Goal: Use online tool/utility: Utilize a website feature to perform a specific function

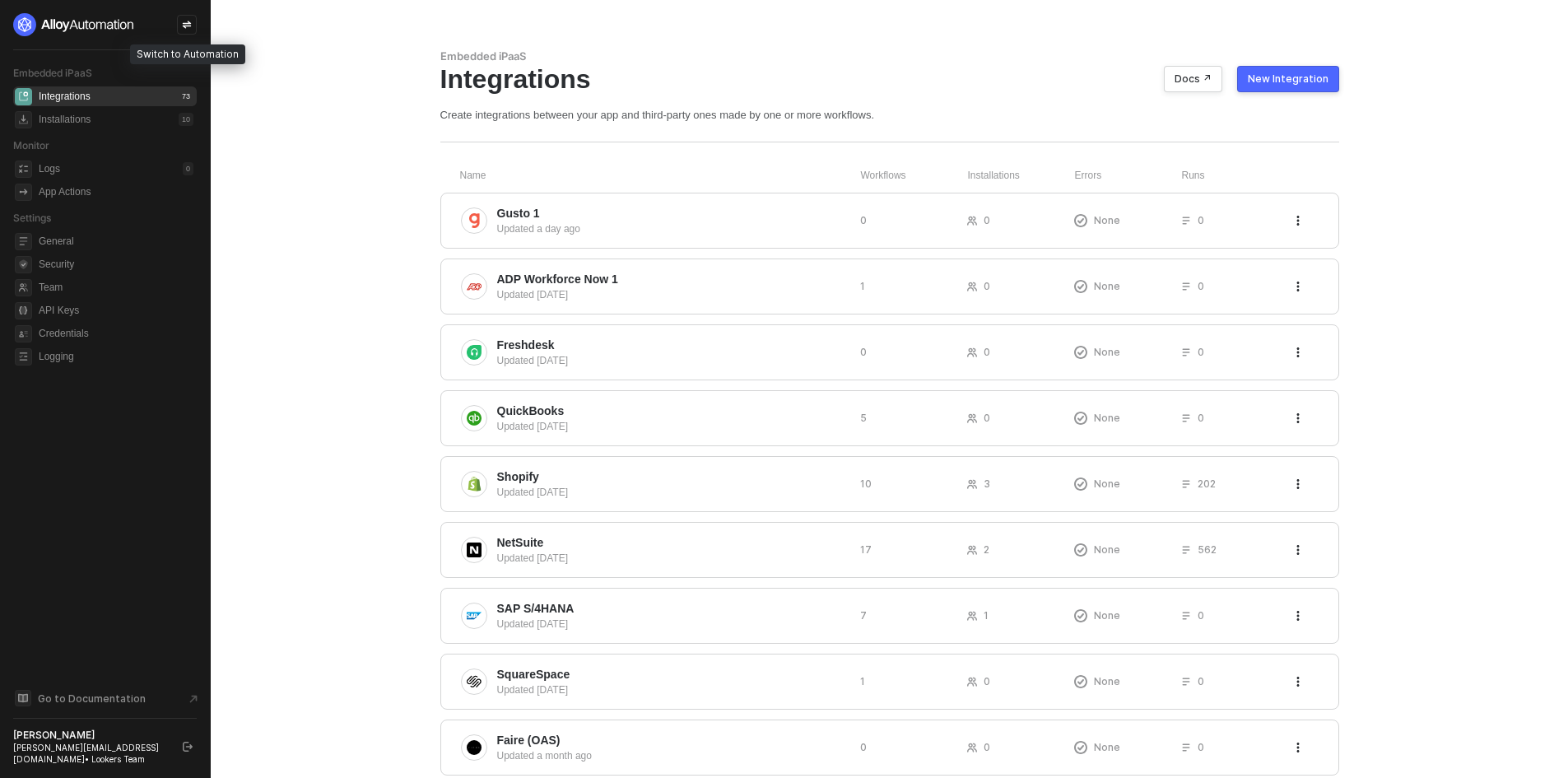
click at [186, 18] on div at bounding box center [186, 24] width 20 height 20
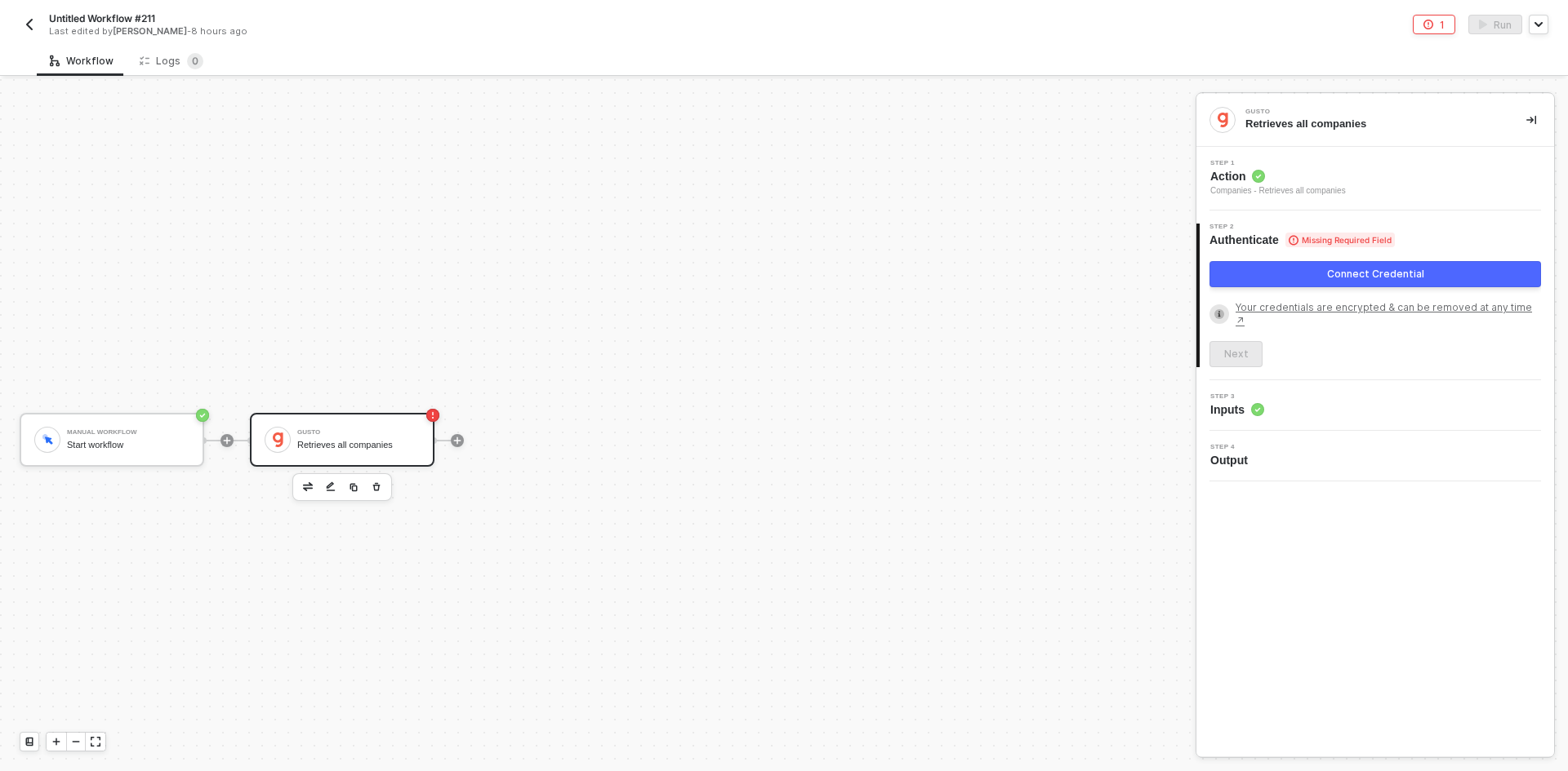
scroll to position [31, 0]
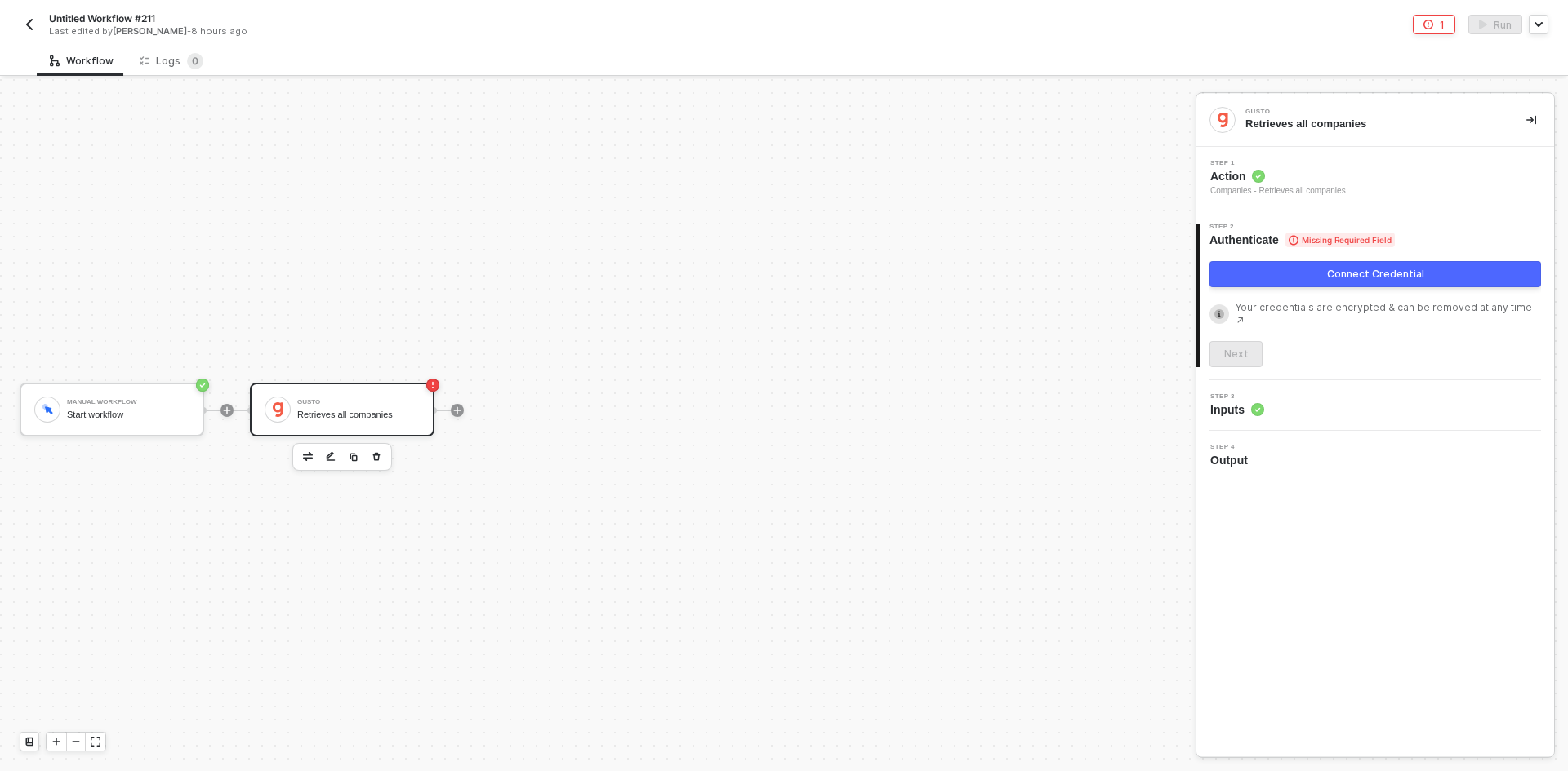
click at [1427, 270] on button "Connect Credential" at bounding box center [1375, 274] width 332 height 26
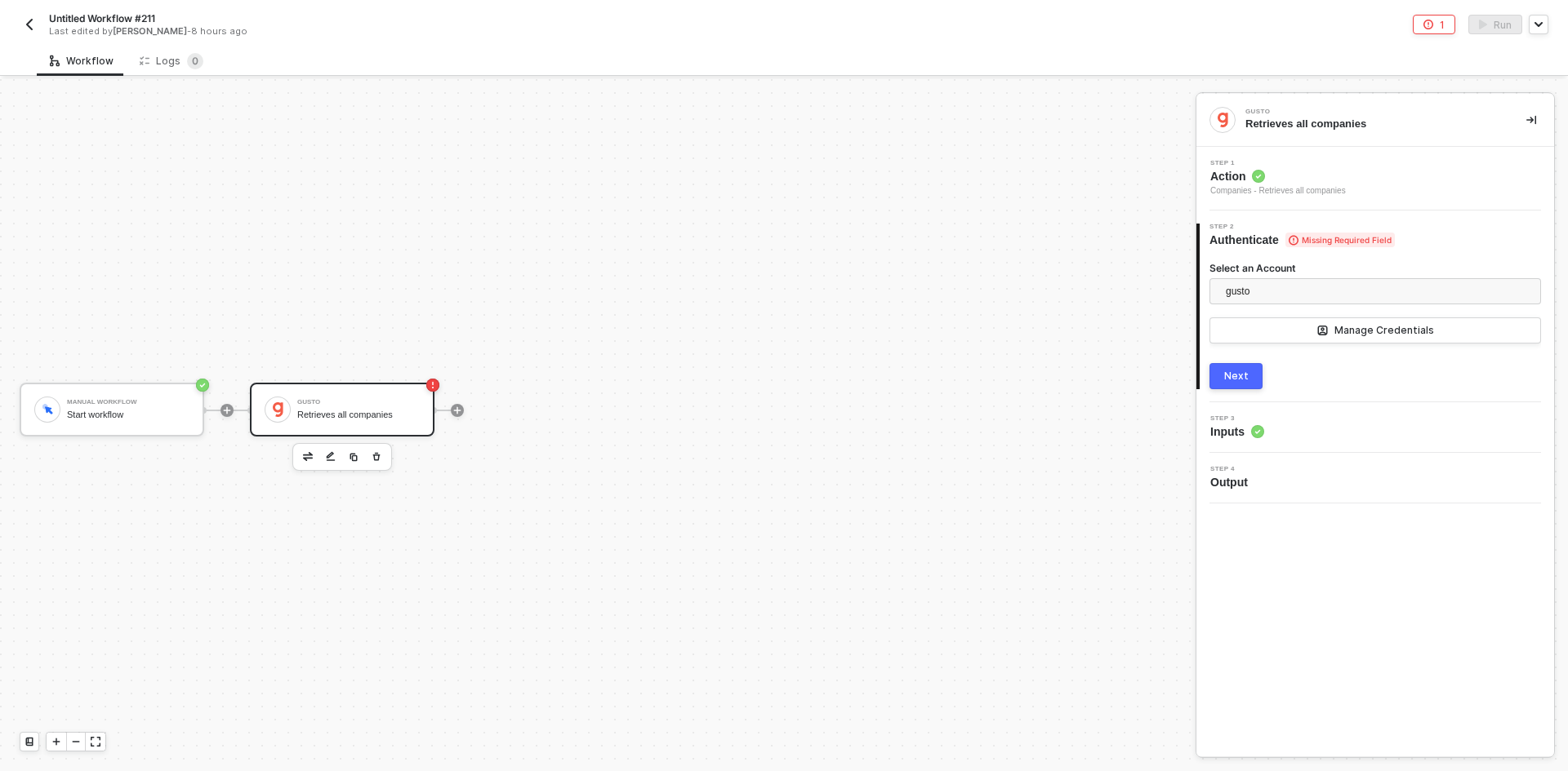
click at [1310, 446] on div "3 Step 3 Inputs" at bounding box center [1375, 428] width 358 height 51
click at [1311, 152] on div "Step 1 Action Companies - Retrieves all companies" at bounding box center [1375, 179] width 358 height 64
click at [1310, 189] on div "Companies - Retrieves all companies" at bounding box center [1277, 190] width 135 height 13
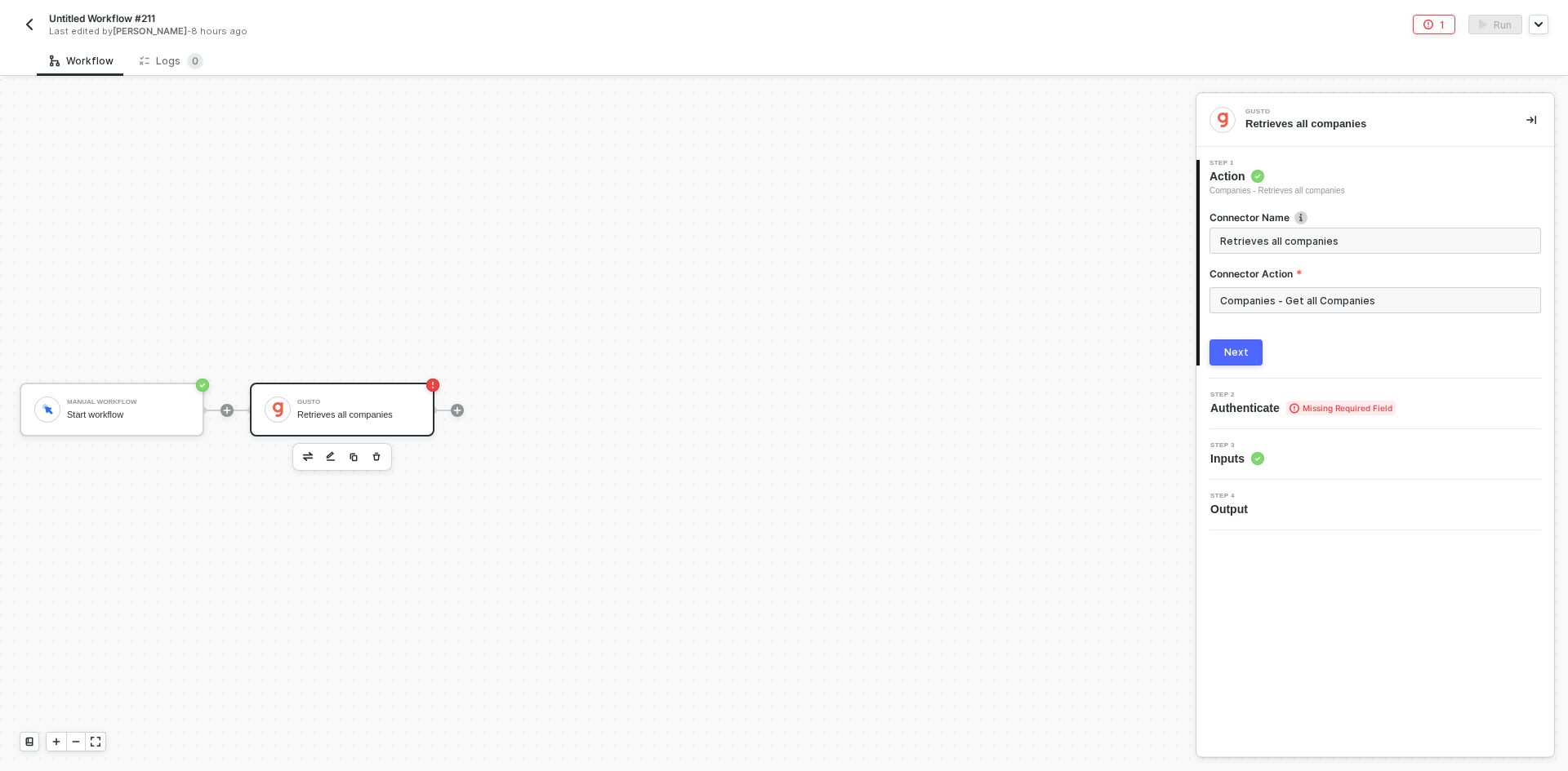
click at [1248, 348] on button "Next" at bounding box center [1236, 352] width 53 height 26
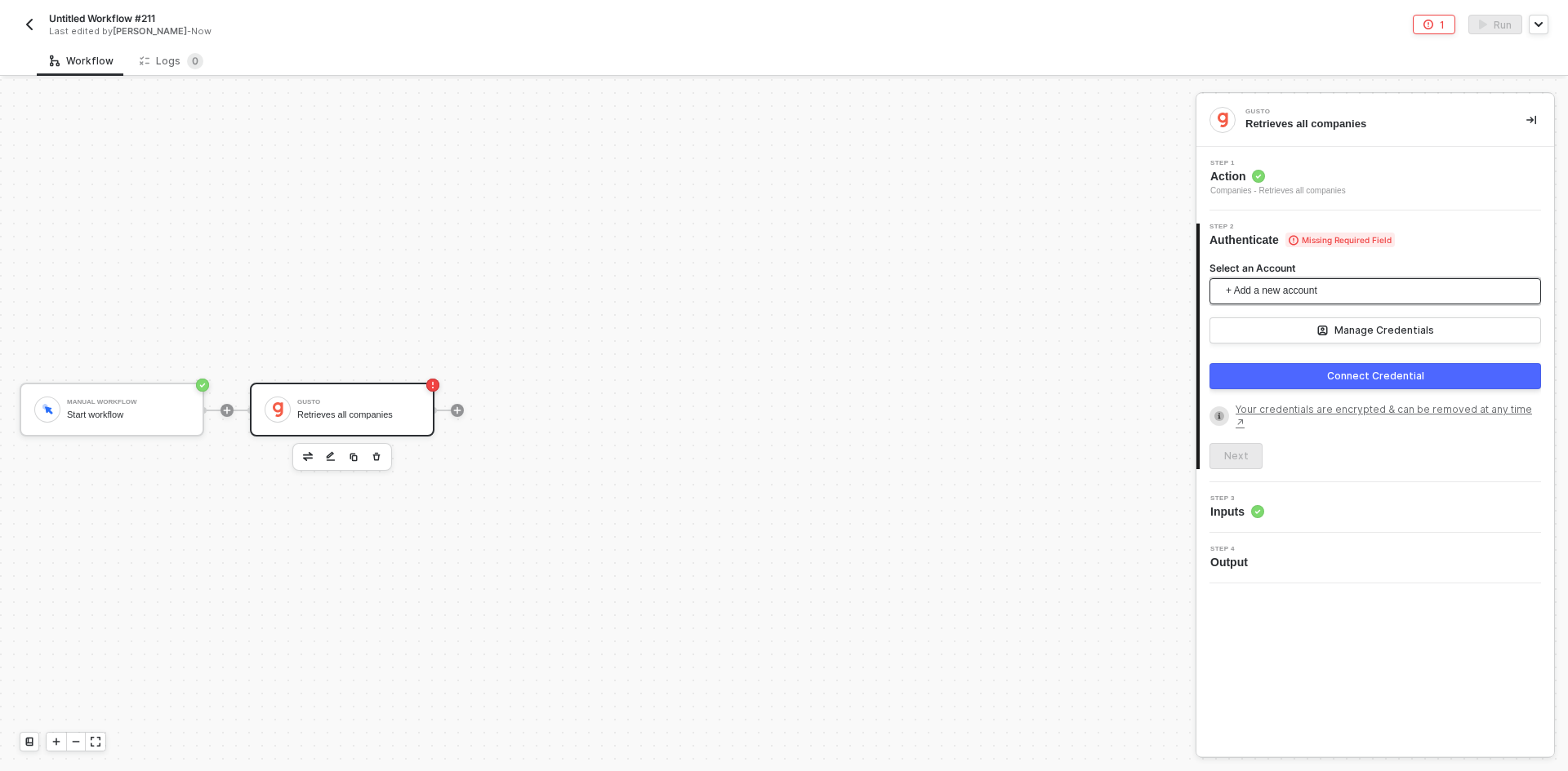
click at [1266, 281] on span "+ Add a new account" at bounding box center [1378, 291] width 305 height 26
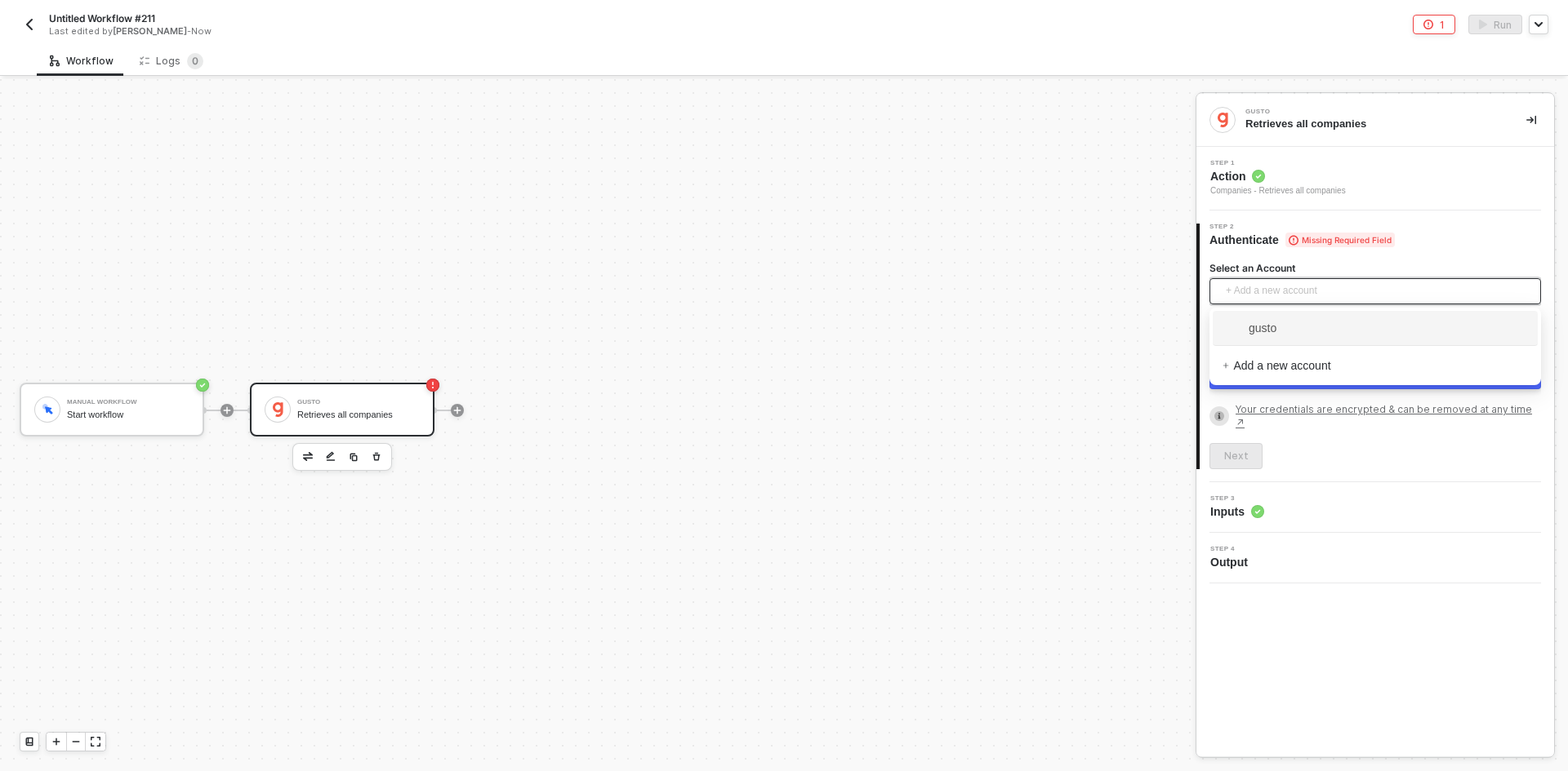
drag, startPoint x: 1269, startPoint y: 336, endPoint x: 1276, endPoint y: 331, distance: 8.6
click at [1276, 331] on span "gusto" at bounding box center [1248, 327] width 54 height 18
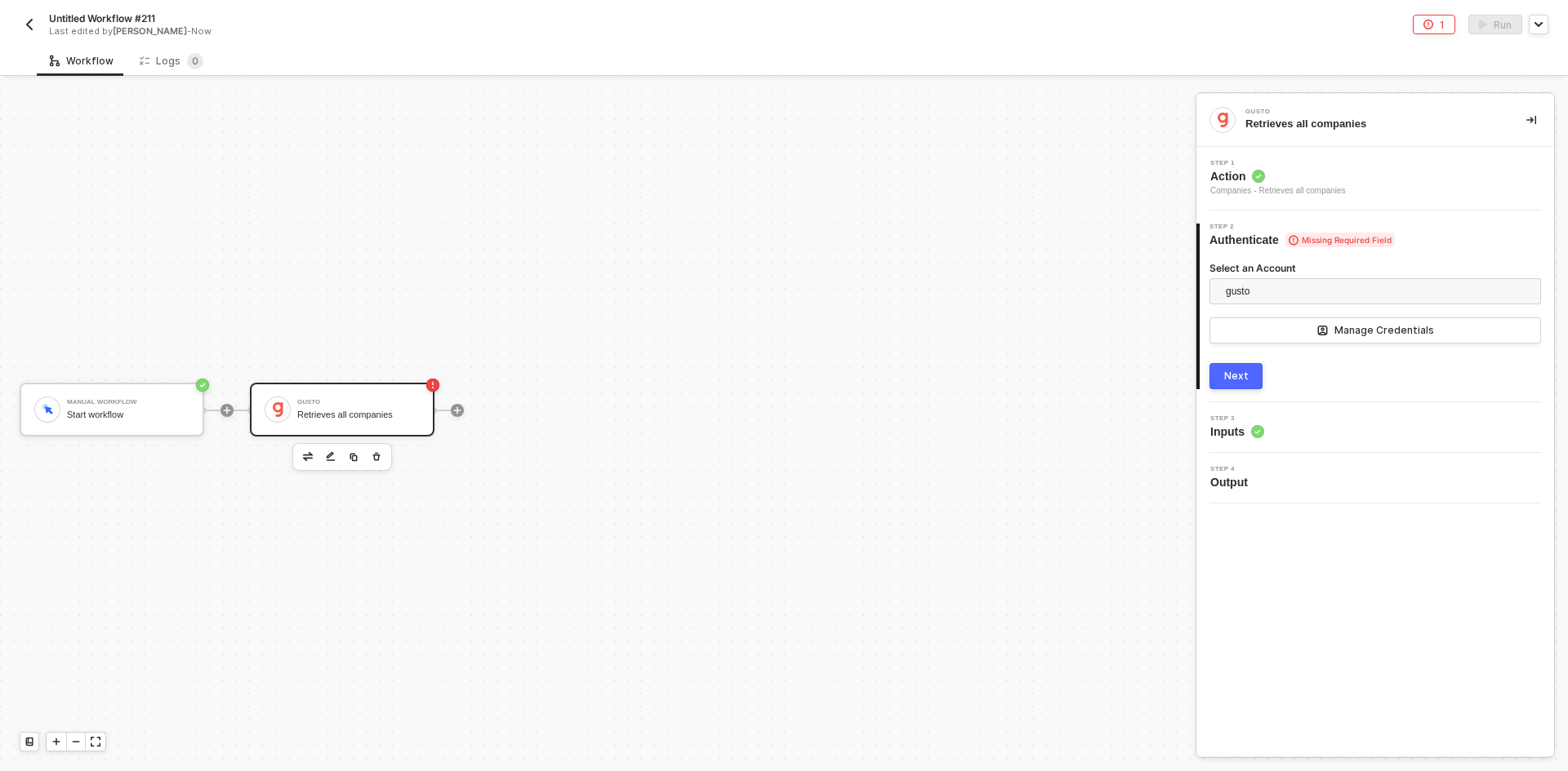
click at [1250, 393] on div "2 Step 2 Authenticate Missing Required Field Select an Account gusto Manage Cre…" at bounding box center [1375, 307] width 358 height 192
click at [1258, 378] on button "Next" at bounding box center [1236, 376] width 53 height 26
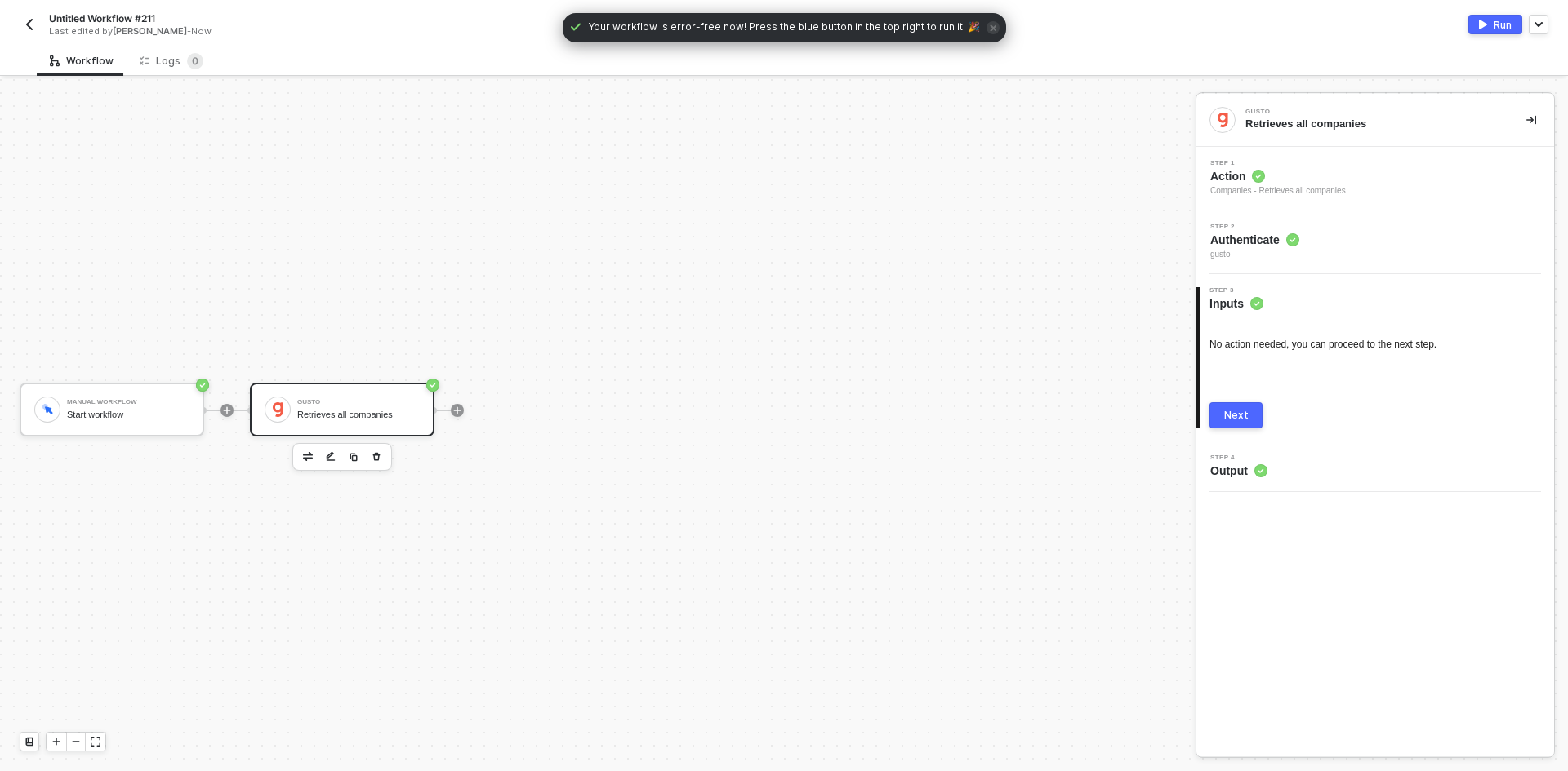
click at [1255, 247] on span "Authenticate" at bounding box center [1254, 240] width 89 height 16
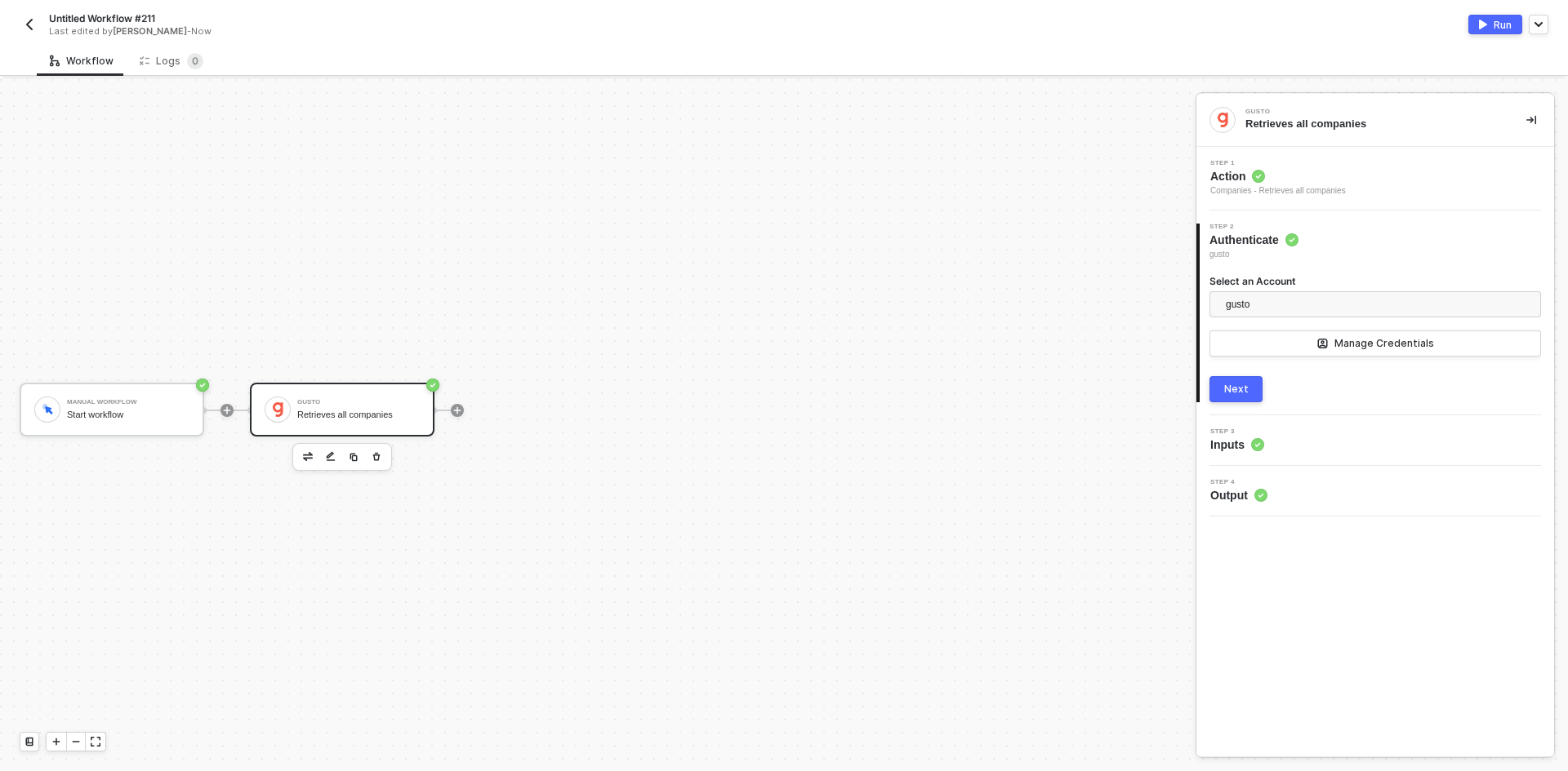
click at [1247, 406] on div "2 Step 2 Authenticate gusto Select an Account gusto Manage Credentials Next" at bounding box center [1375, 313] width 358 height 205
click at [1252, 394] on button "Next" at bounding box center [1236, 389] width 53 height 26
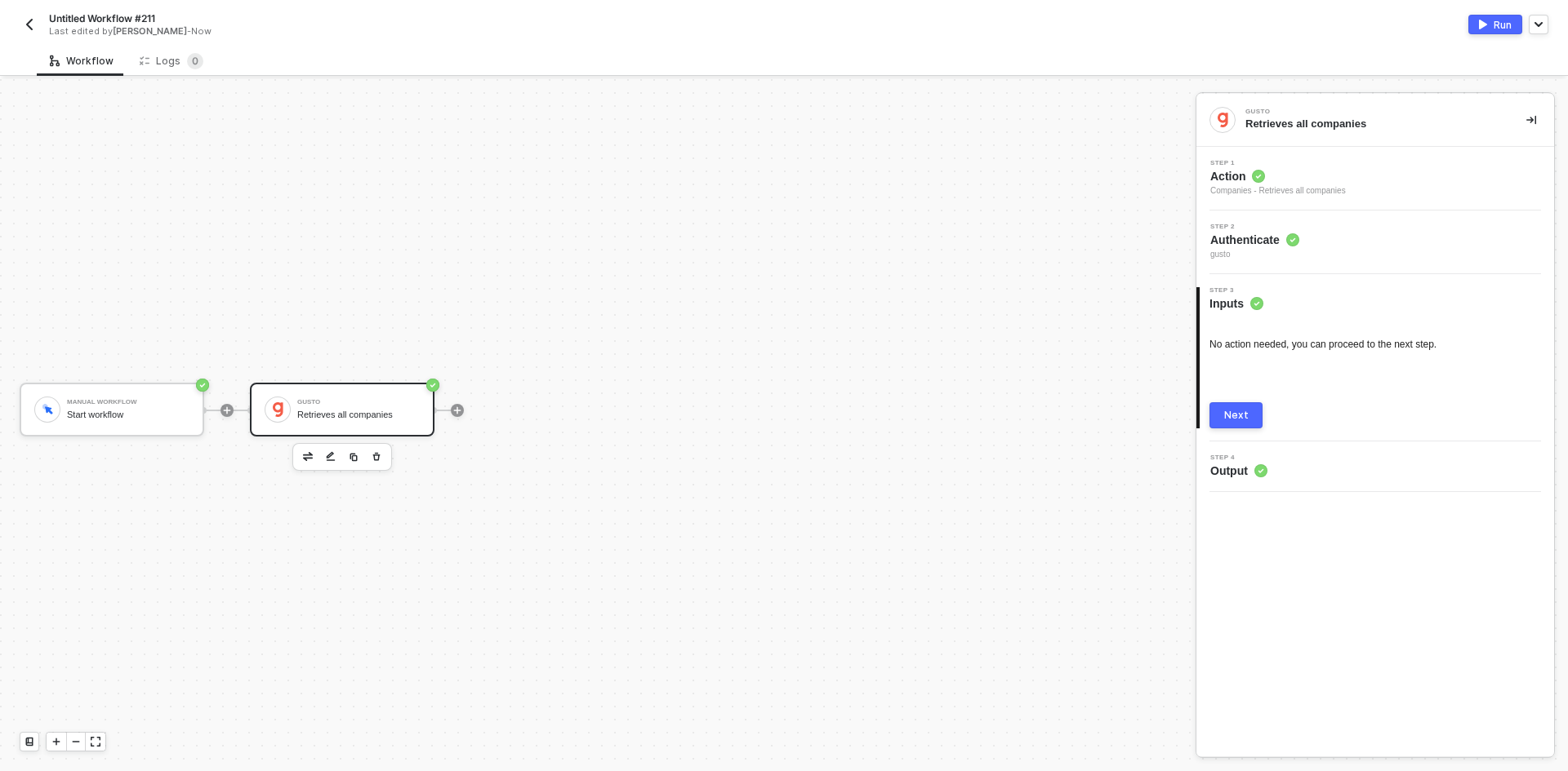
click at [1247, 422] on button "Next" at bounding box center [1236, 415] width 53 height 26
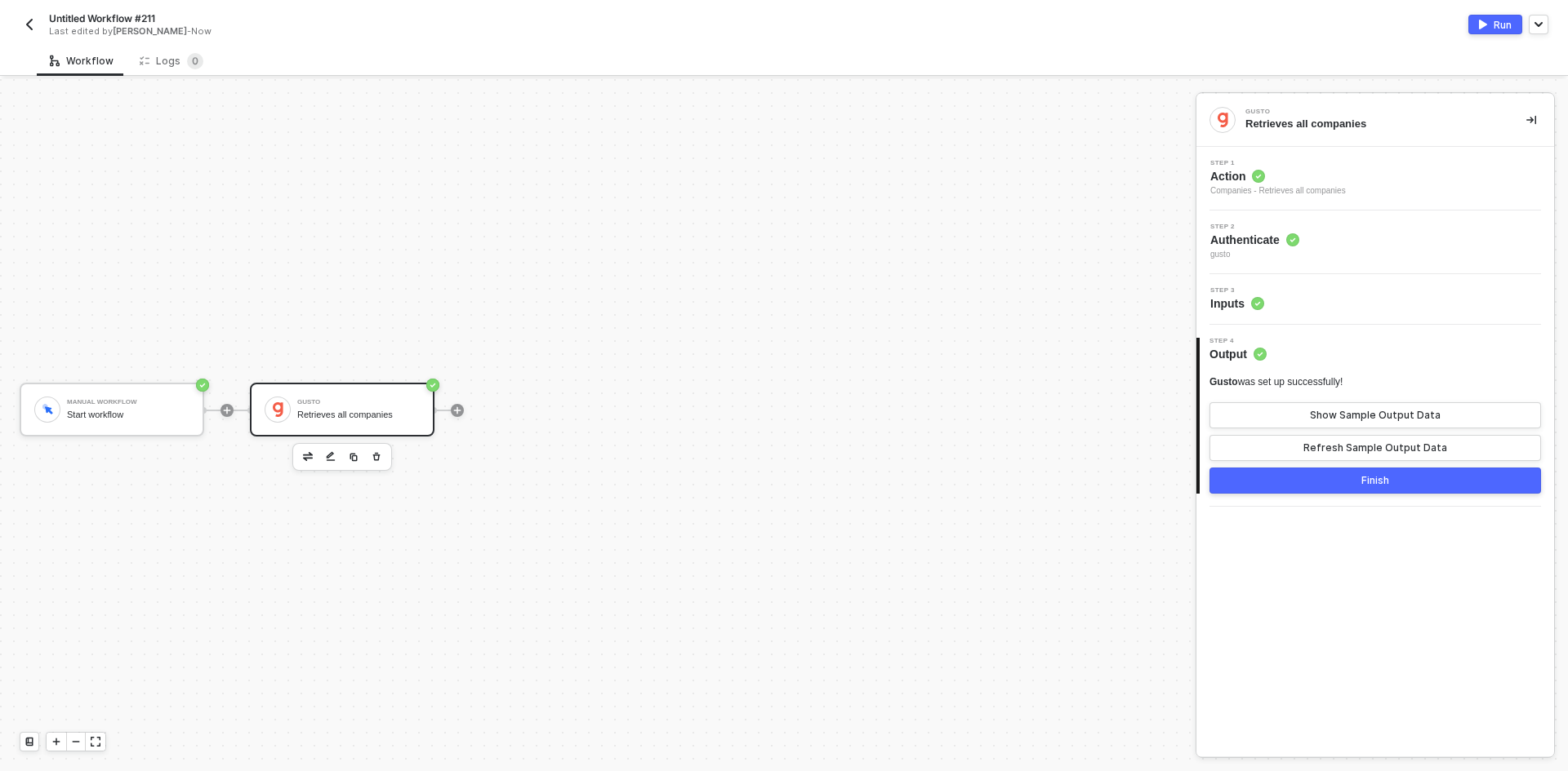
click at [1494, 25] on div "Run" at bounding box center [1502, 25] width 18 height 14
click at [164, 53] on div "Logs 0" at bounding box center [171, 60] width 64 height 16
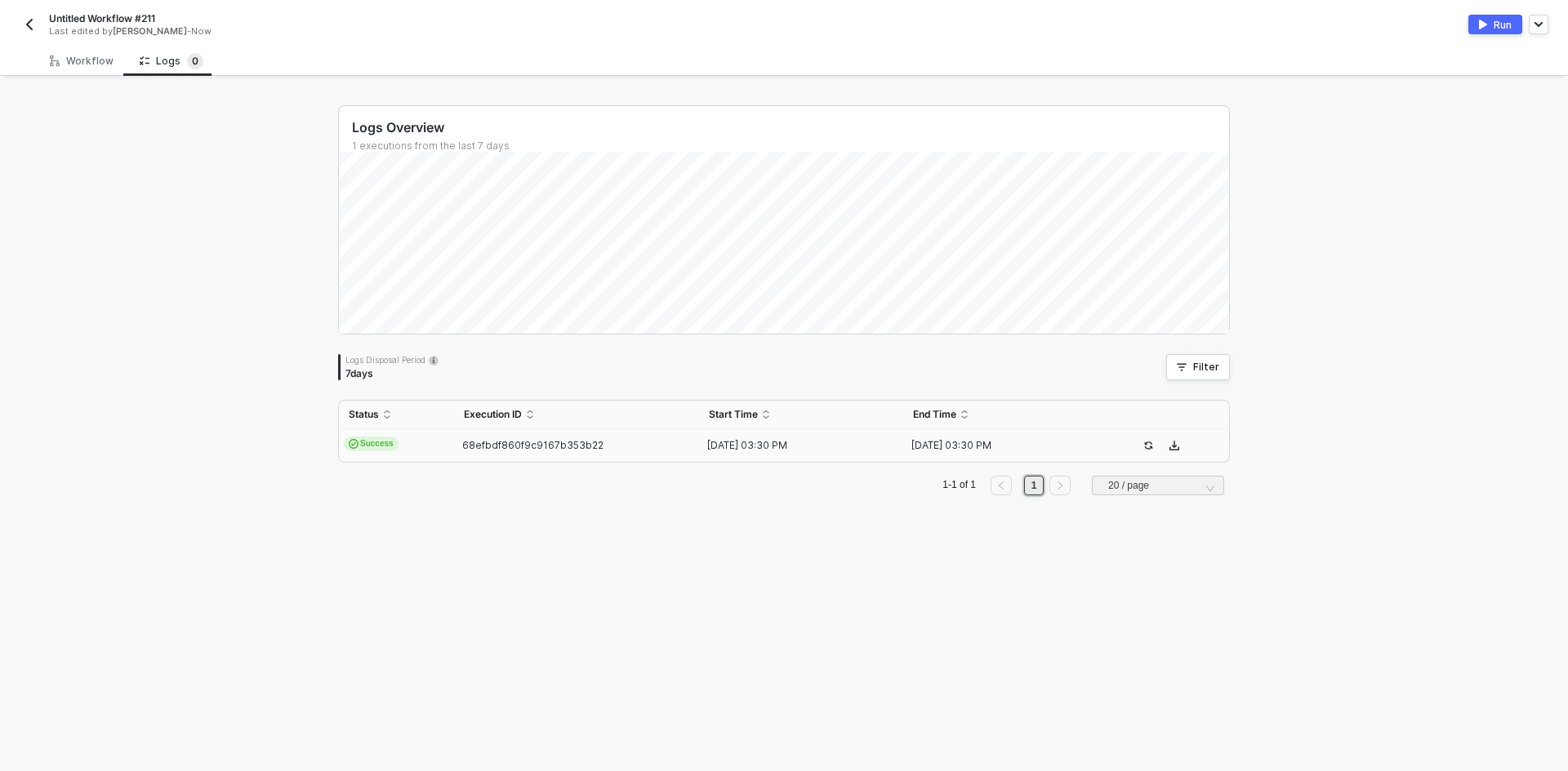
click at [510, 459] on td "68efbdf860f9c9167b353b22" at bounding box center [577, 445] width 245 height 32
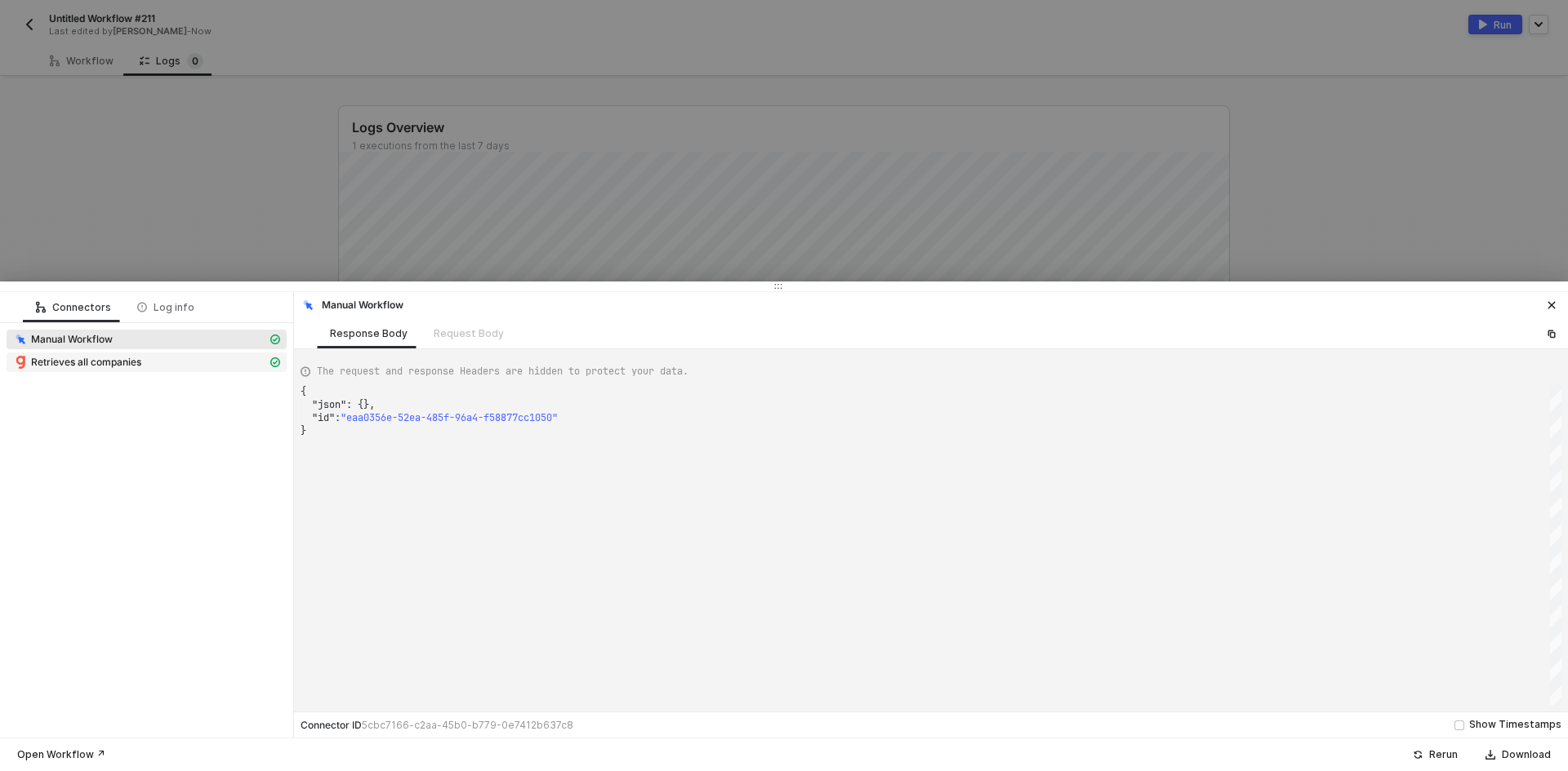
click at [160, 359] on div "Retrieves all companies" at bounding box center [139, 362] width 254 height 14
type textarea "{ "json": { "companies": [ { "uuid": "33f8ae77-e1ae-4b98-a4a1-8e88c59e59bc", "n…"
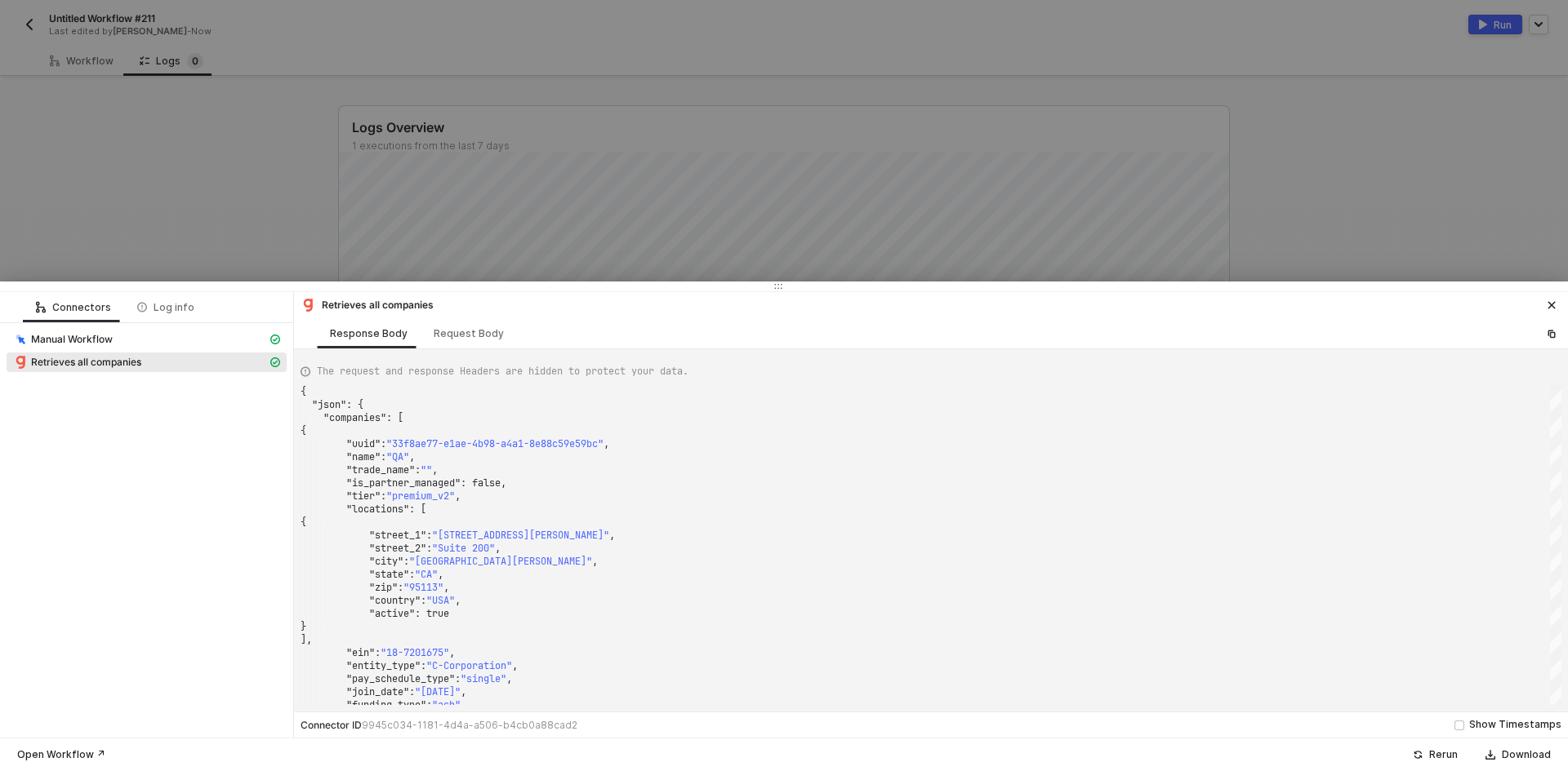
click at [213, 199] on div at bounding box center [784, 385] width 1568 height 771
